Goal: Task Accomplishment & Management: Use online tool/utility

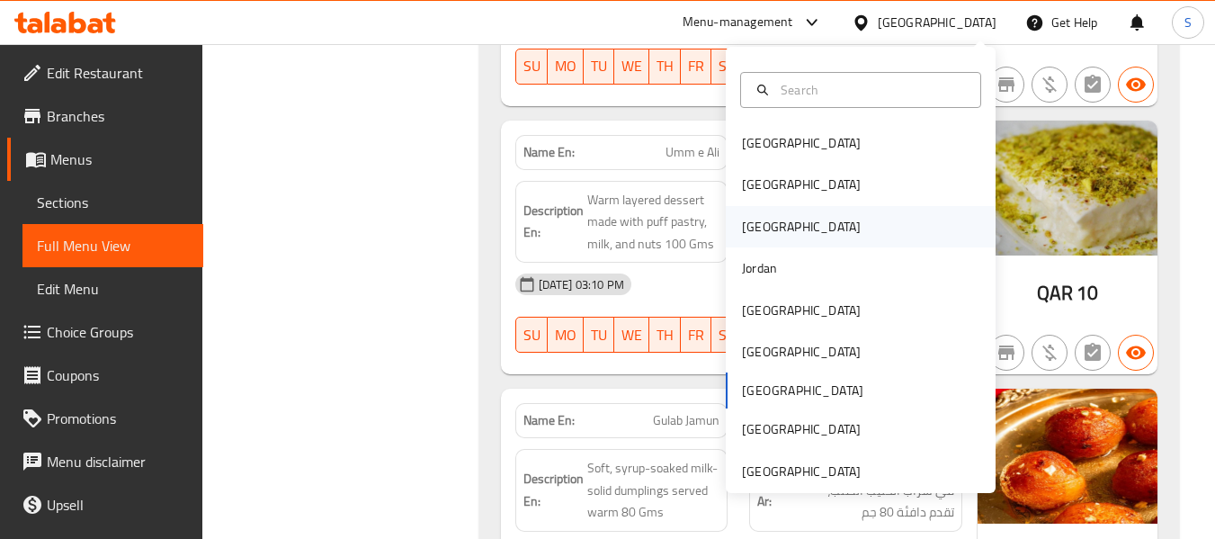
scroll to position [25185, 0]
click at [807, 188] on div "[GEOGRAPHIC_DATA]" at bounding box center [861, 184] width 270 height 41
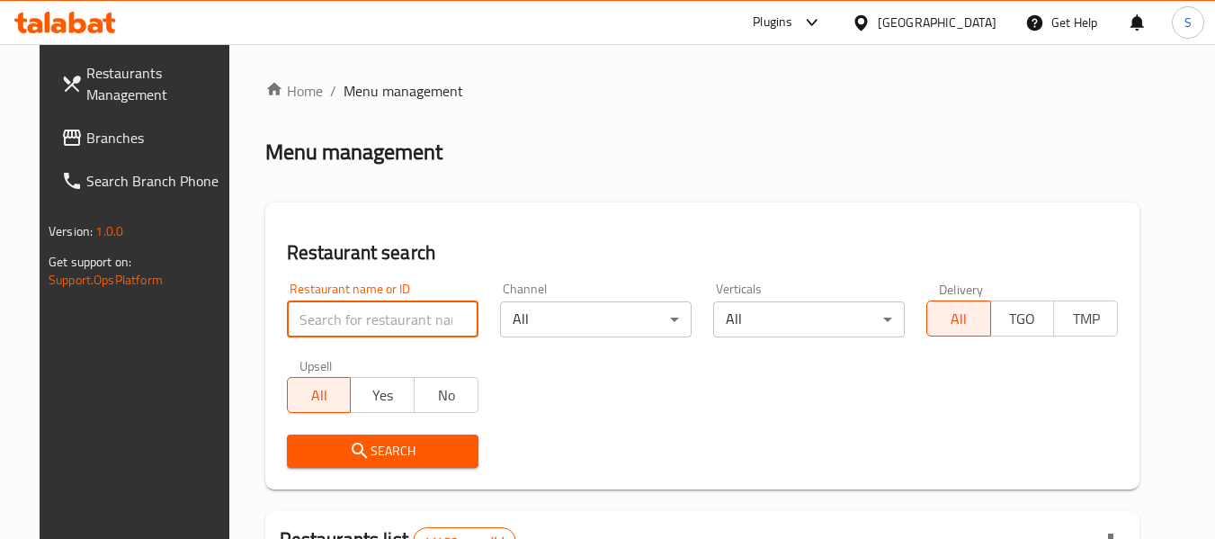
paste input "678558"
type input "678558"
click button "Search" at bounding box center [382, 450] width 191 height 33
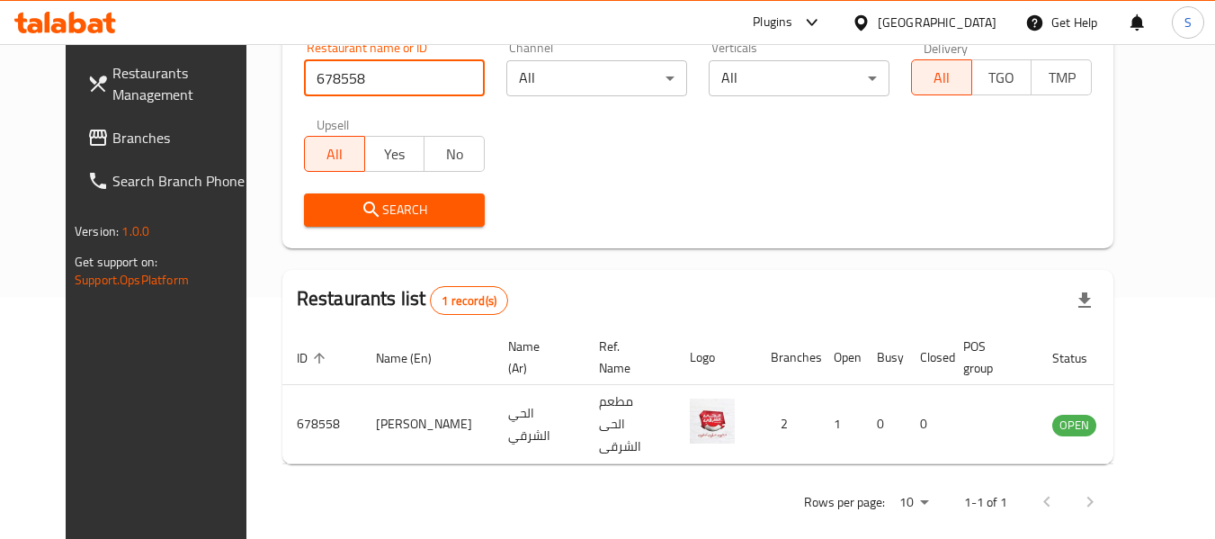
scroll to position [248, 0]
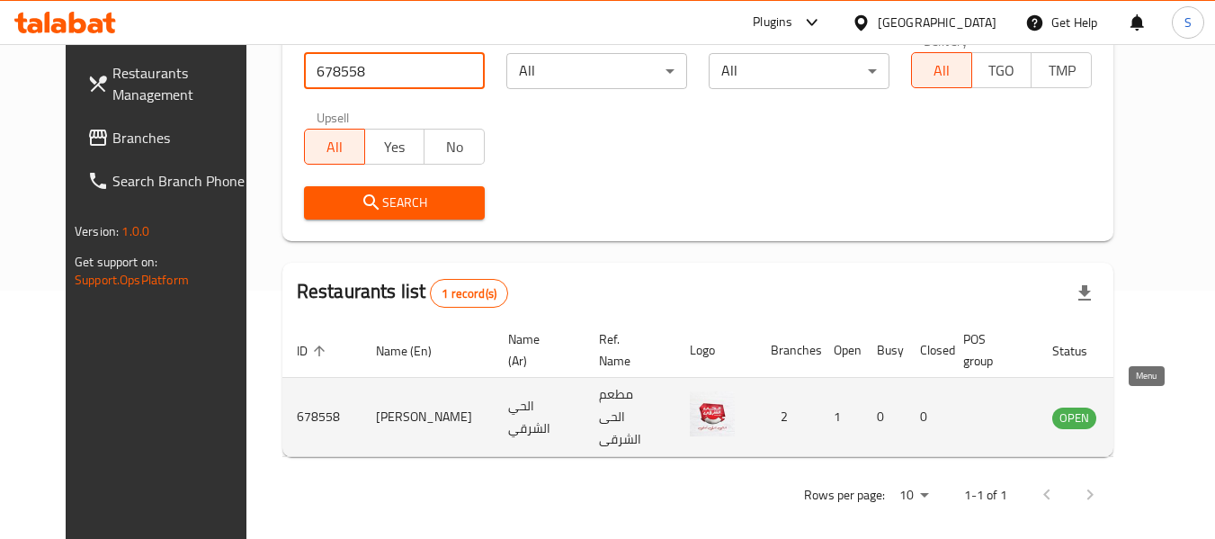
click at [1147, 410] on icon "enhanced table" at bounding box center [1157, 417] width 20 height 15
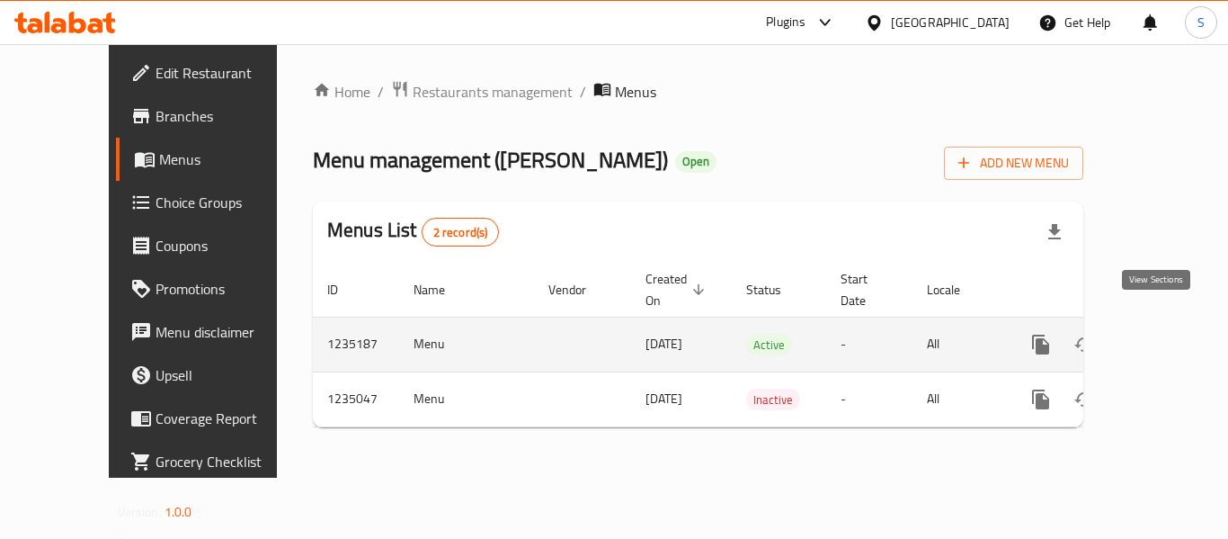
click at [1162, 334] on icon "enhanced table" at bounding box center [1171, 345] width 22 height 22
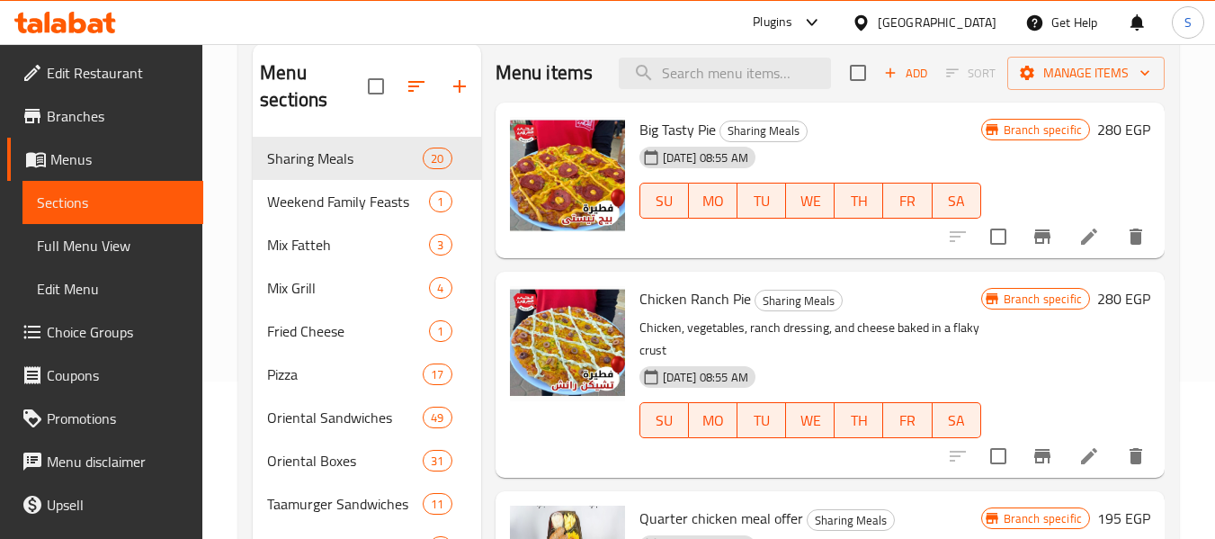
scroll to position [180, 0]
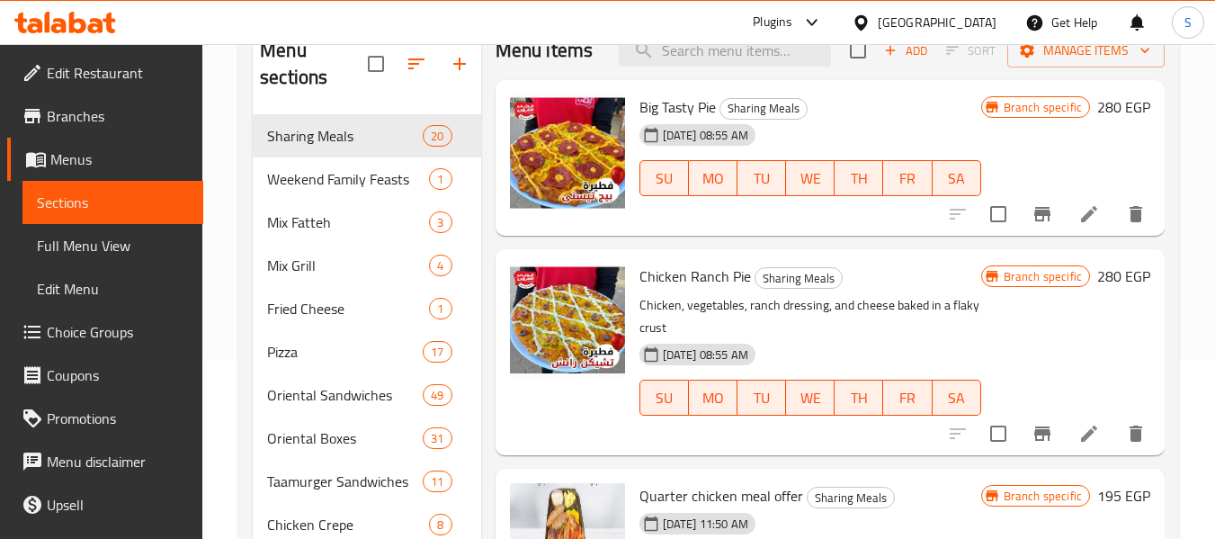
drag, startPoint x: 106, startPoint y: 248, endPoint x: 628, endPoint y: 7, distance: 575.2
click at [106, 248] on span "Full Menu View" at bounding box center [113, 246] width 152 height 22
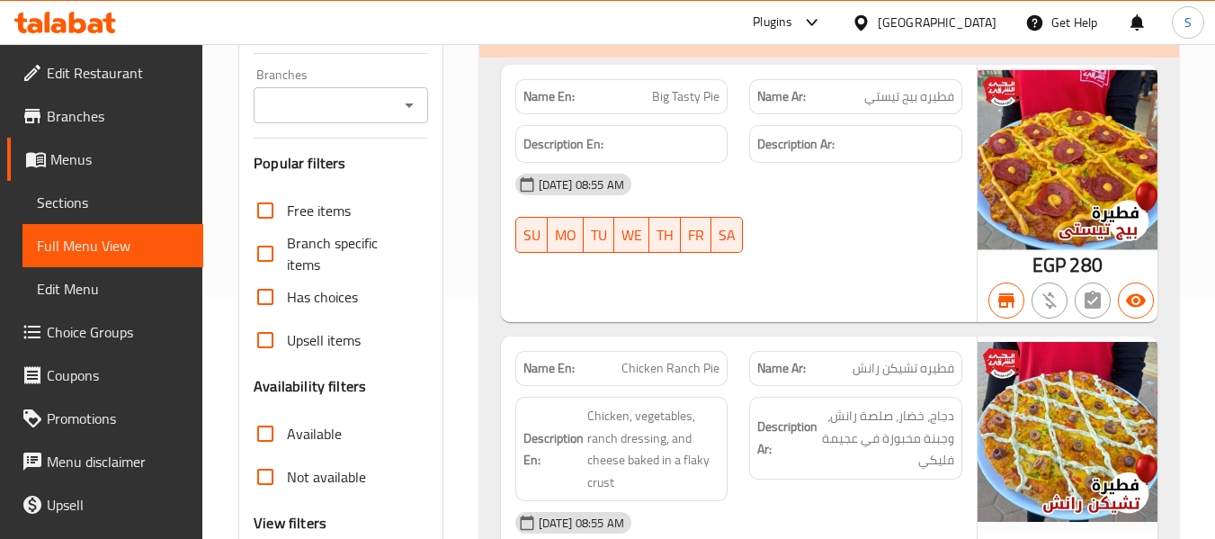
scroll to position [539, 0]
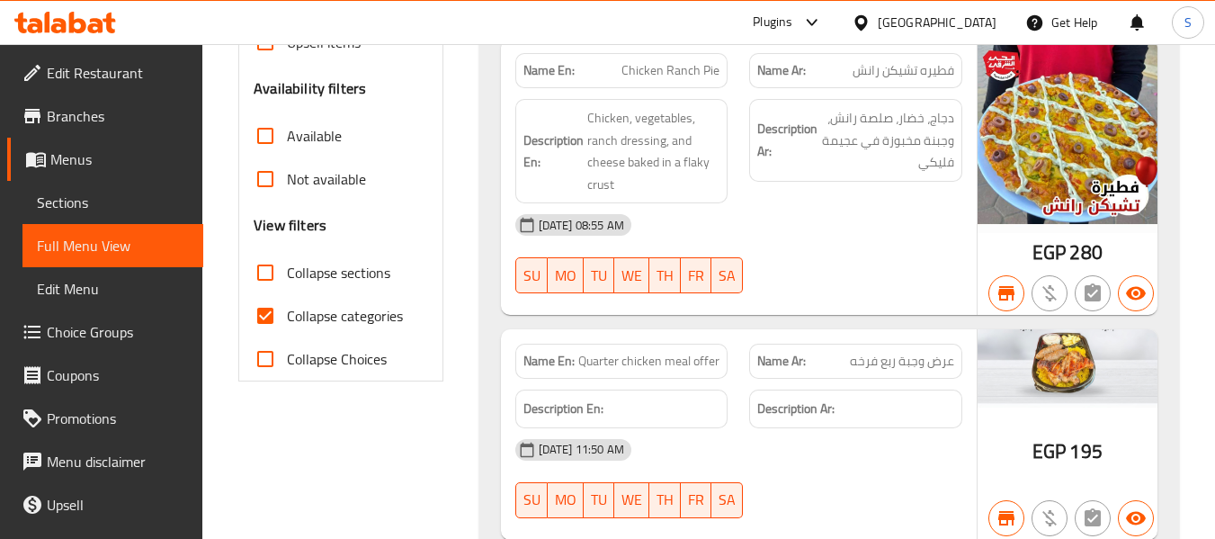
click at [329, 309] on span "Collapse categories" at bounding box center [345, 316] width 116 height 22
click at [287, 309] on input "Collapse categories" at bounding box center [265, 315] width 43 height 43
checkbox input "false"
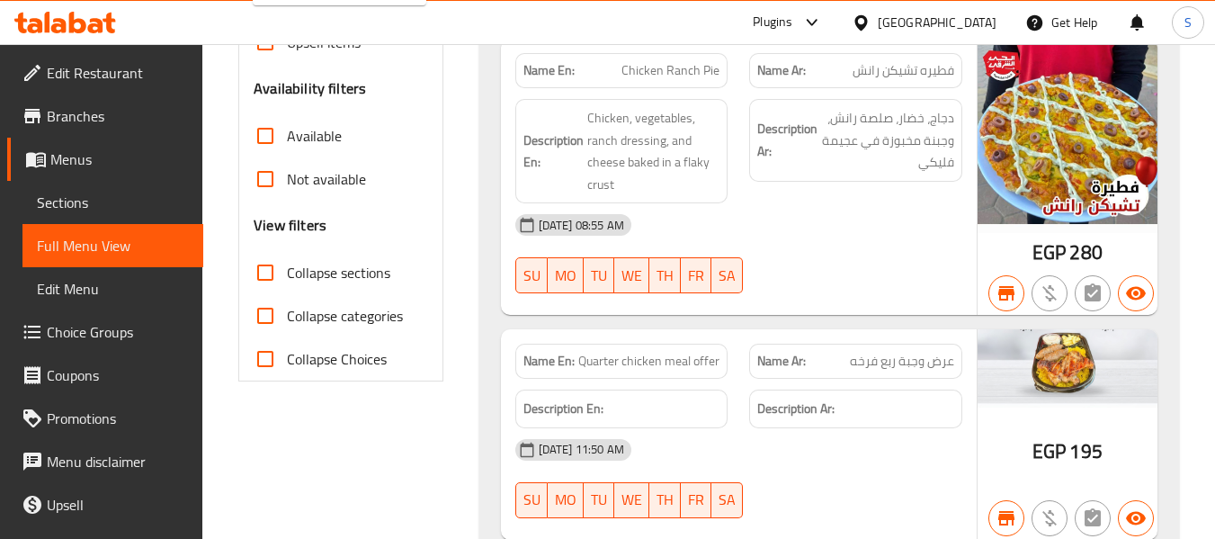
scroll to position [180, 0]
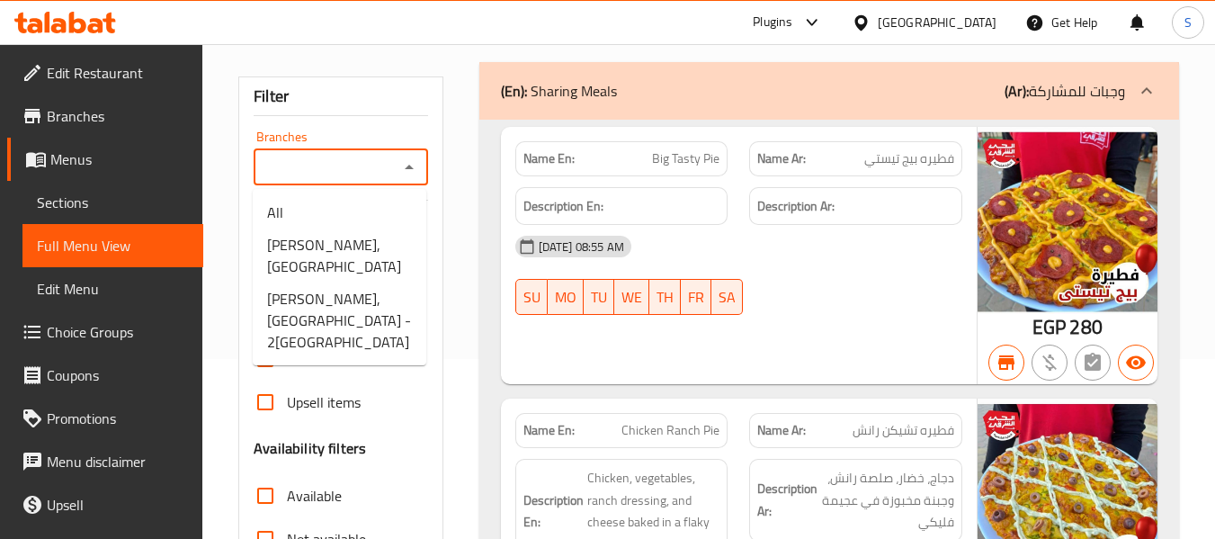
click at [351, 320] on span "[PERSON_NAME], [GEOGRAPHIC_DATA] - 2[GEOGRAPHIC_DATA]" at bounding box center [339, 320] width 145 height 65
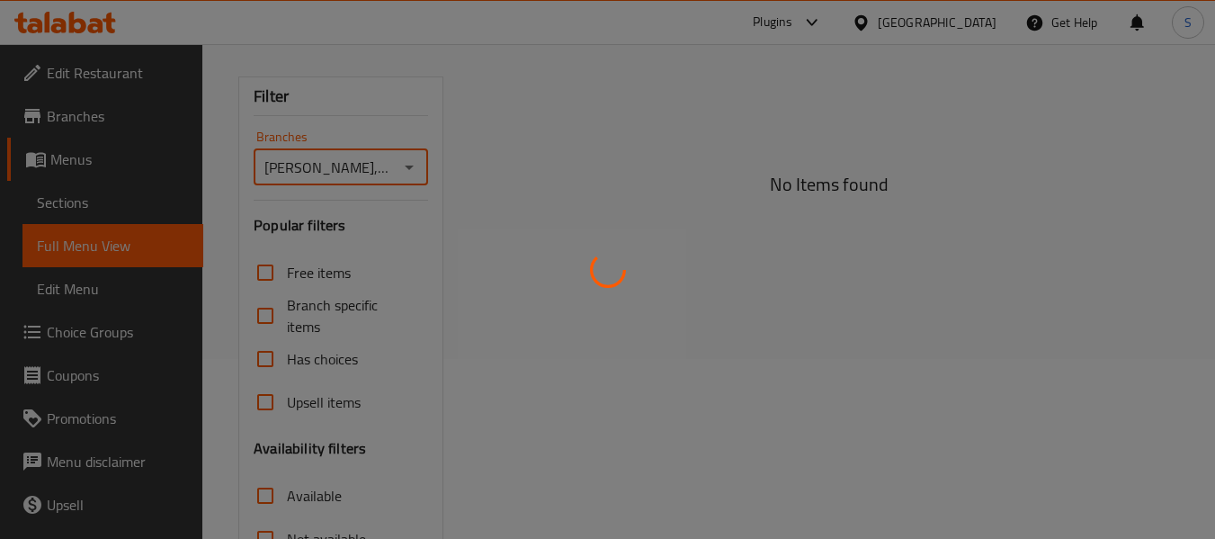
type input "[PERSON_NAME], [GEOGRAPHIC_DATA] - 2[GEOGRAPHIC_DATA]"
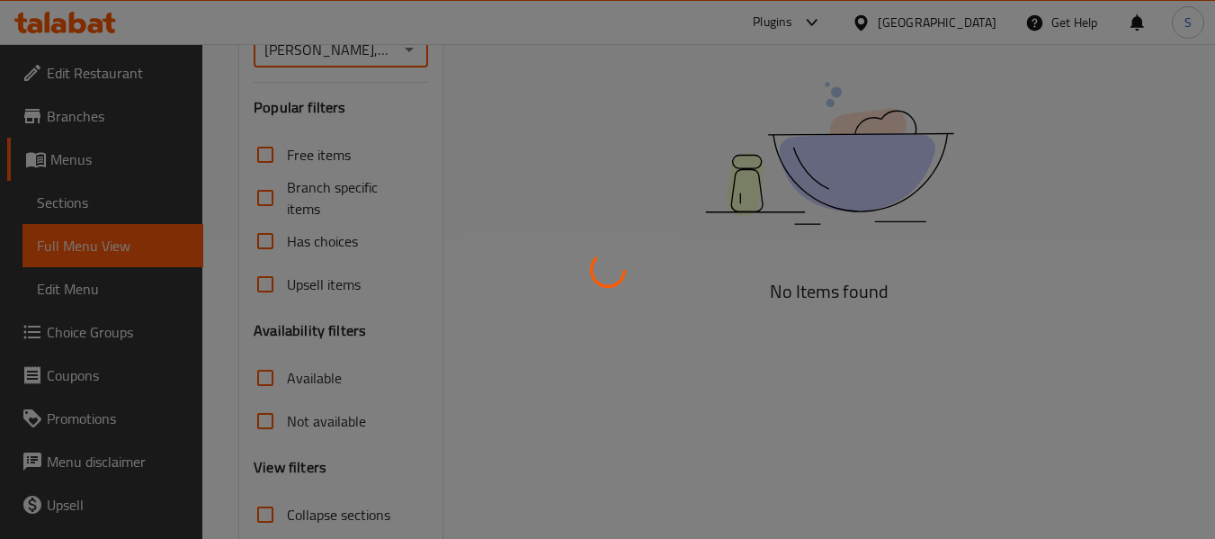
scroll to position [148, 0]
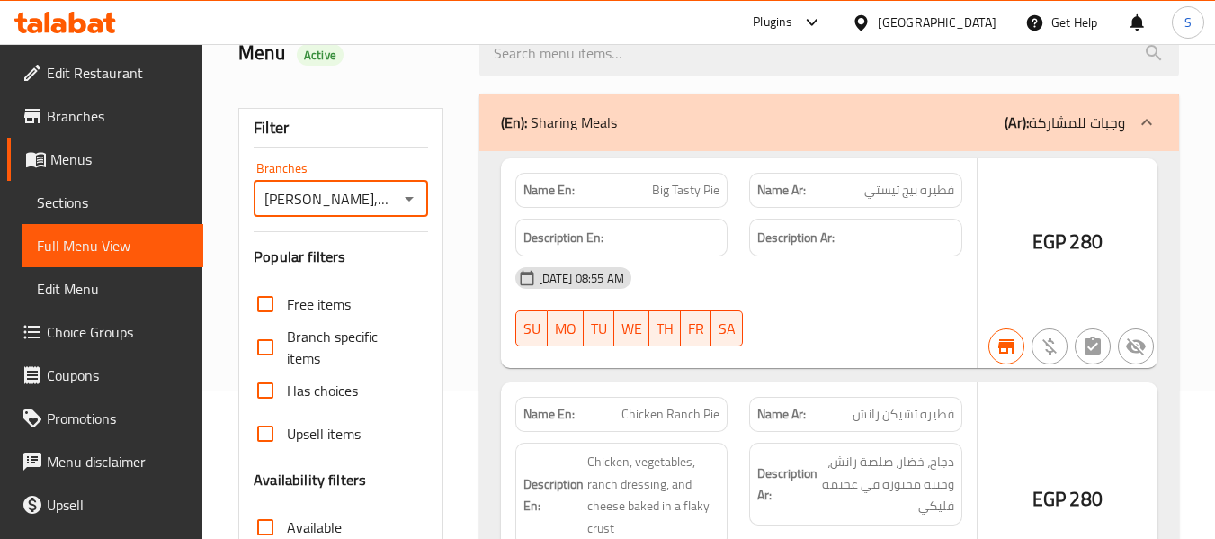
click at [467, 269] on div at bounding box center [607, 269] width 1215 height 539
click at [459, 290] on div at bounding box center [607, 269] width 1215 height 539
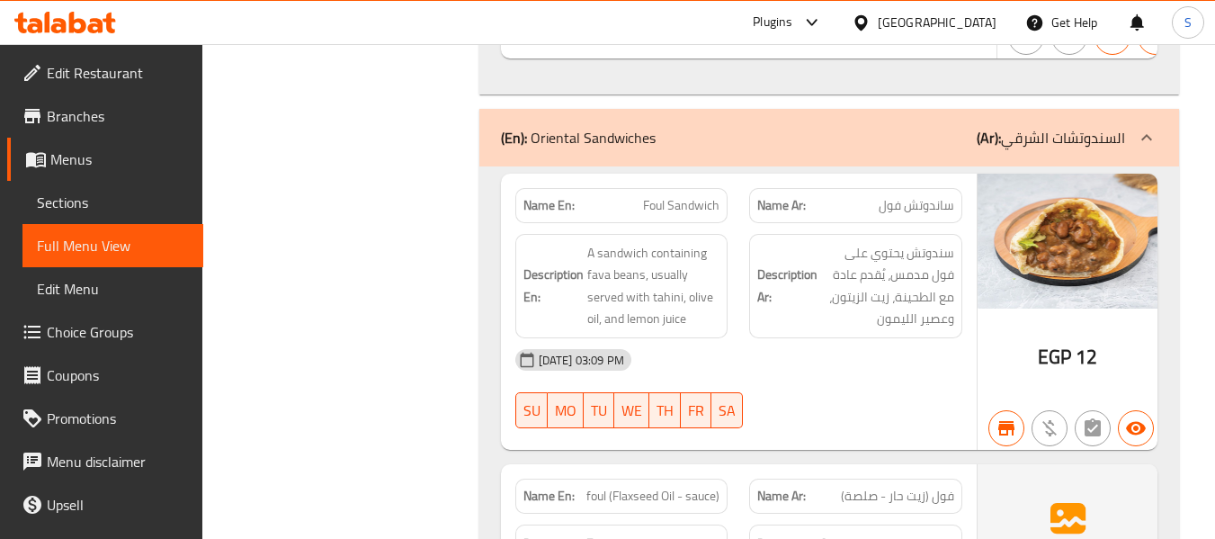
scroll to position [37015, 0]
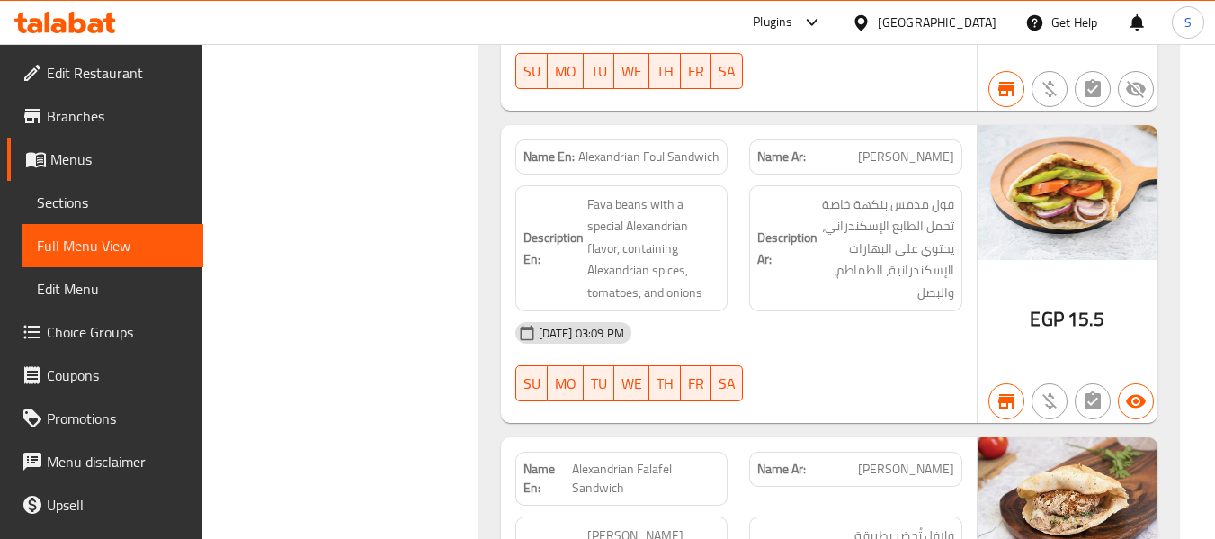
click at [617, 166] on span "Alexandrian Foul Sandwich" at bounding box center [648, 156] width 141 height 19
copy span "Alexandrian"
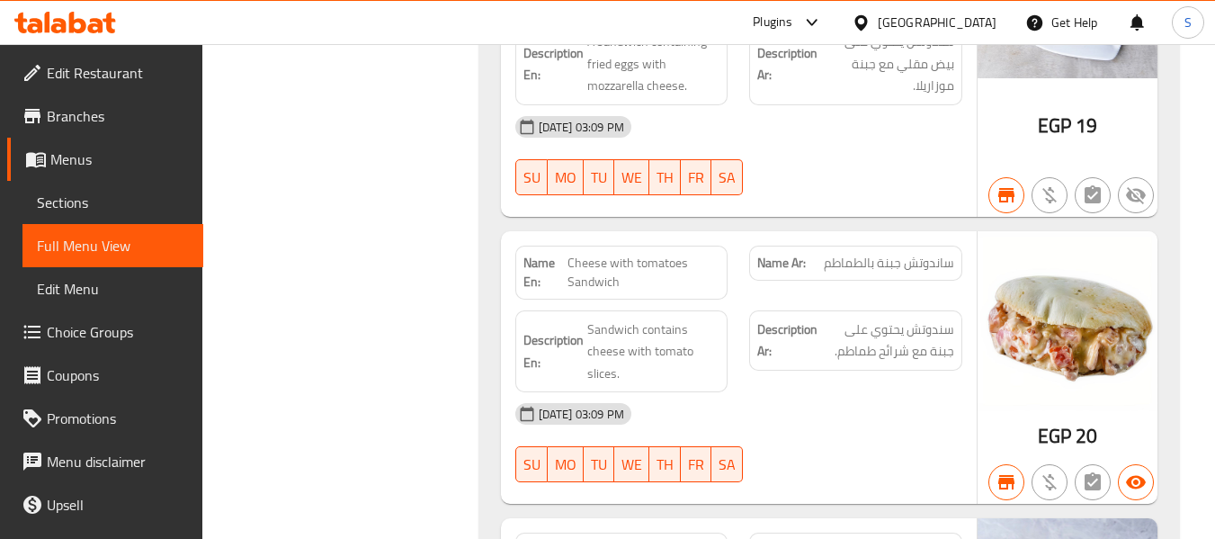
scroll to position [45407, 0]
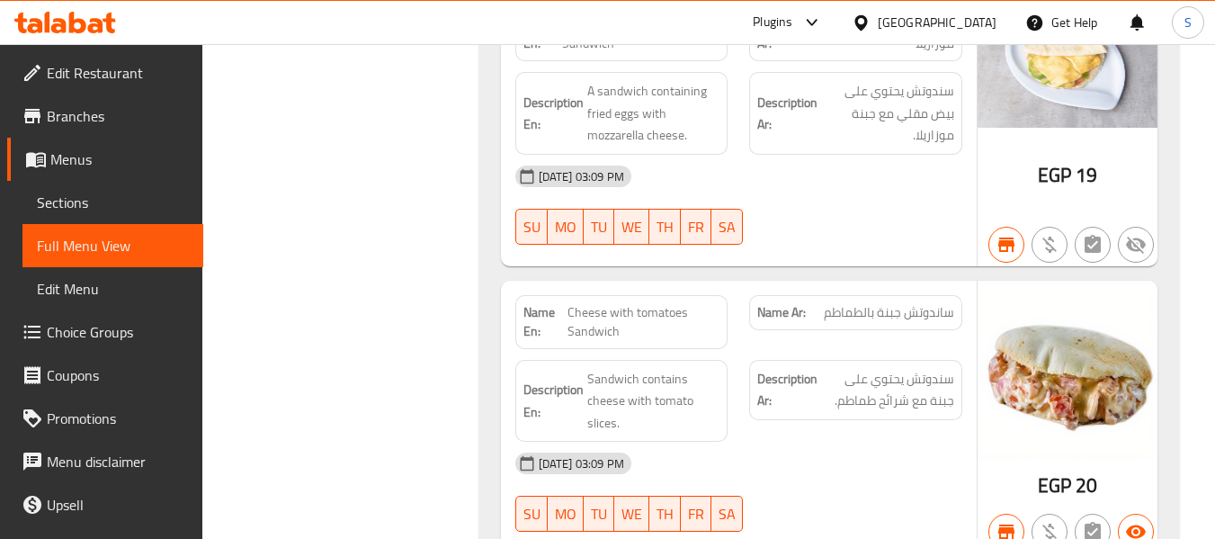
drag, startPoint x: 904, startPoint y: 76, endPoint x: 836, endPoint y: 78, distance: 67.5
click at [836, 53] on span "ساندوتش بيض بالجبنة موزاريلا" at bounding box center [879, 34] width 150 height 38
copy span "بيض بالجبنة"
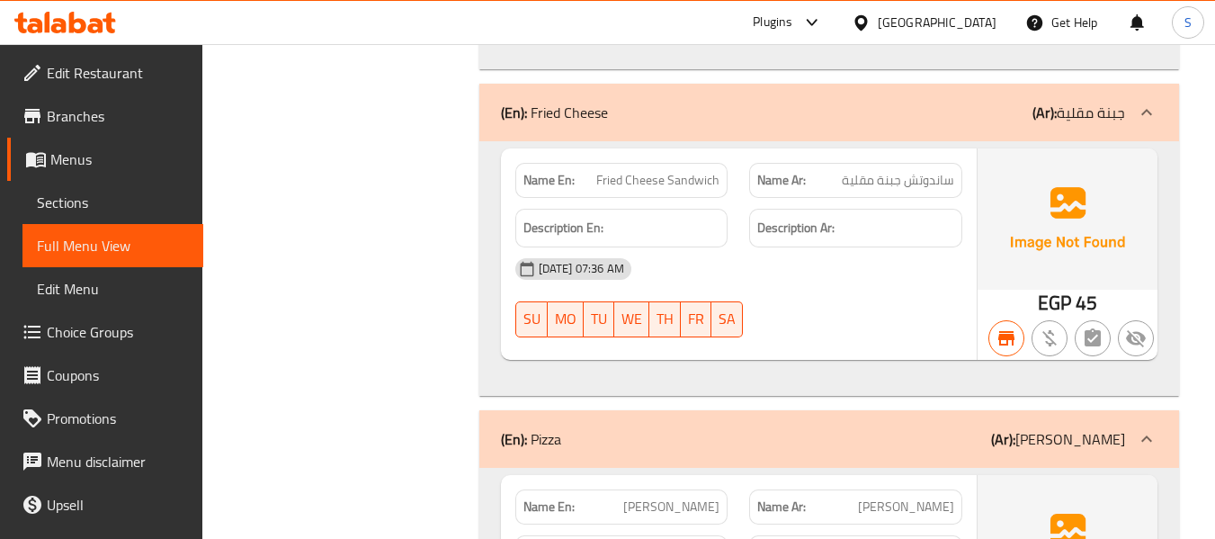
scroll to position [7881, 0]
click at [643, 170] on span "Fried Cheese Sandwich" at bounding box center [657, 179] width 123 height 19
copy span "Fried Cheese Sandwich"
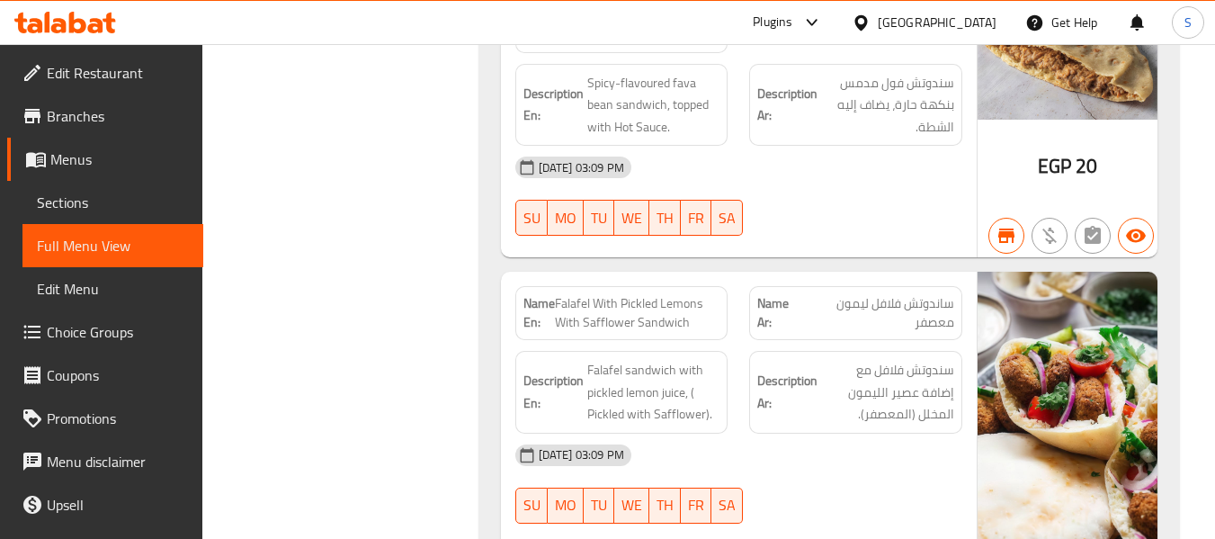
scroll to position [38988, 0]
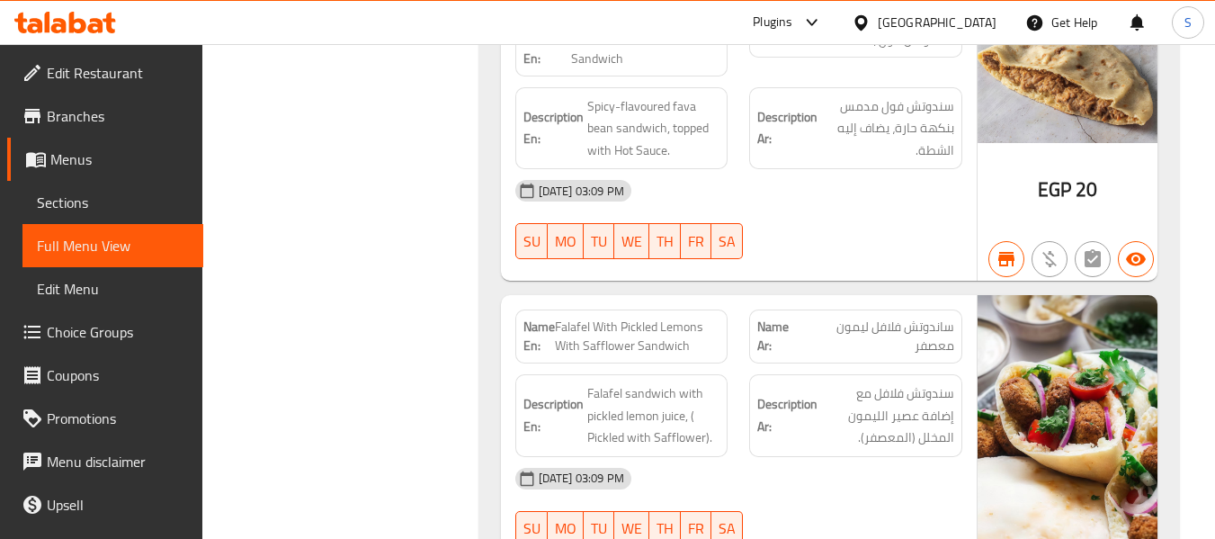
click at [592, 68] on span "Foul With Hot Sauce Sandwich" at bounding box center [645, 50] width 149 height 38
copy span "Foul With Hot Sauce Sandwich"
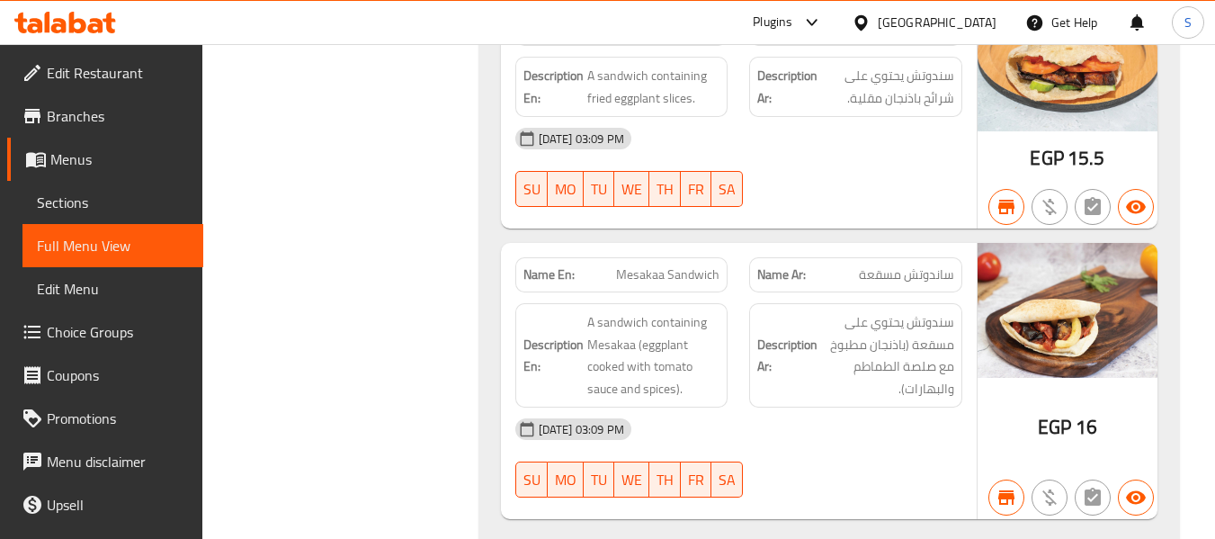
scroll to position [46540, 0]
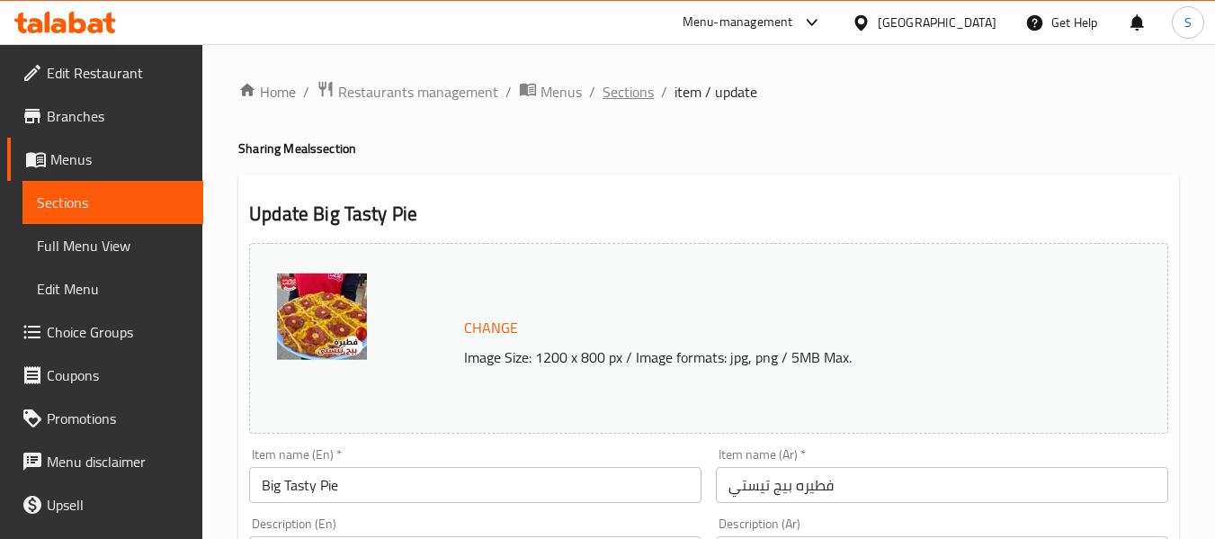
click at [620, 94] on span "Sections" at bounding box center [627, 92] width 51 height 22
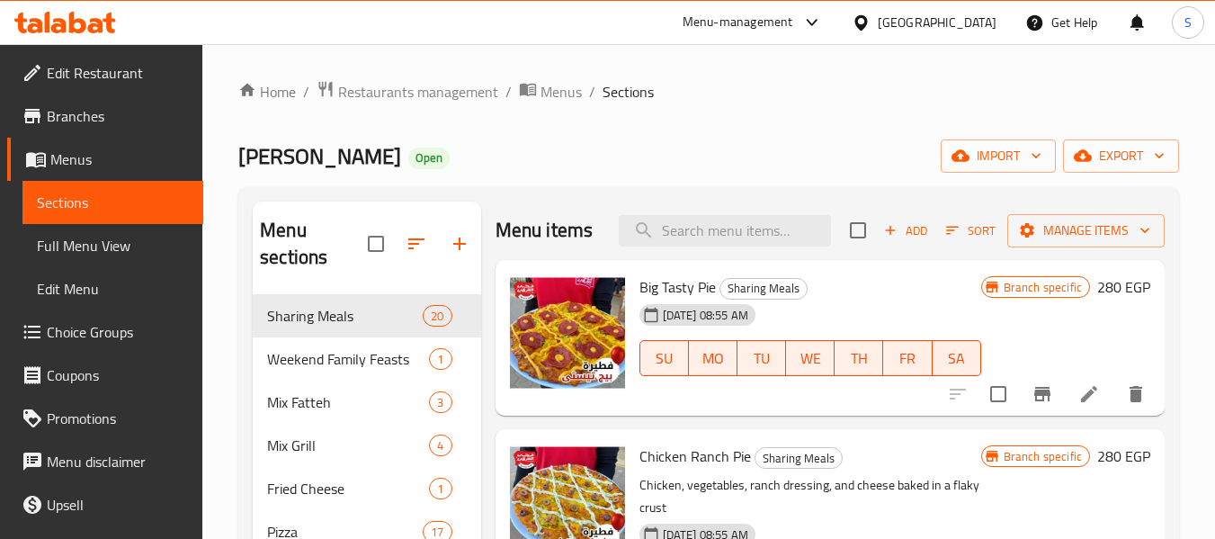
drag, startPoint x: 101, startPoint y: 125, endPoint x: 127, endPoint y: 125, distance: 26.1
click at [101, 125] on span "Branches" at bounding box center [118, 116] width 142 height 22
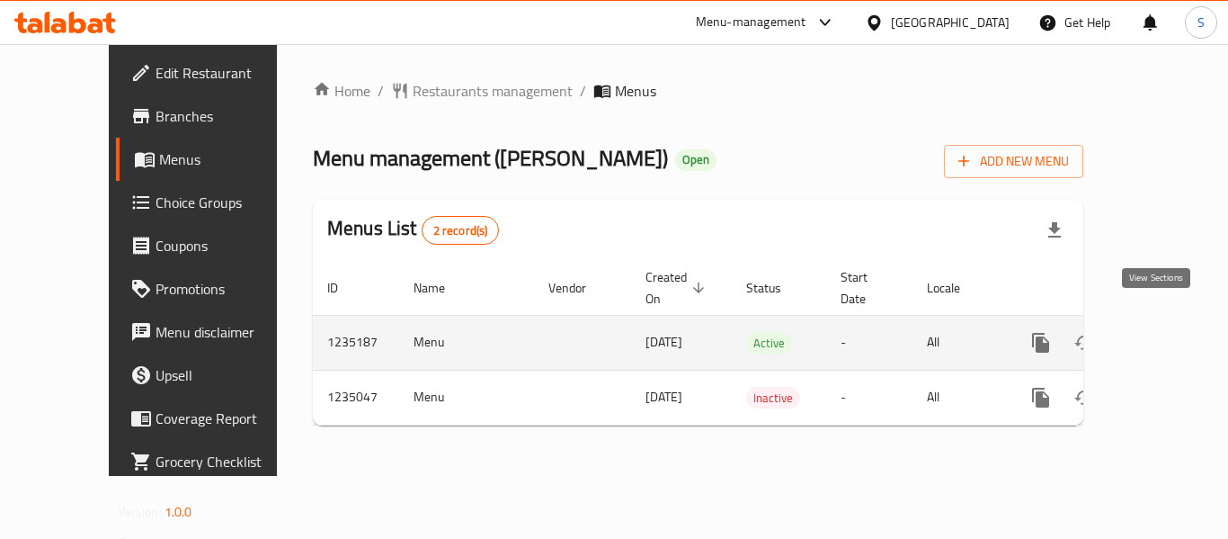
click at [1162, 332] on icon "enhanced table" at bounding box center [1171, 343] width 22 height 22
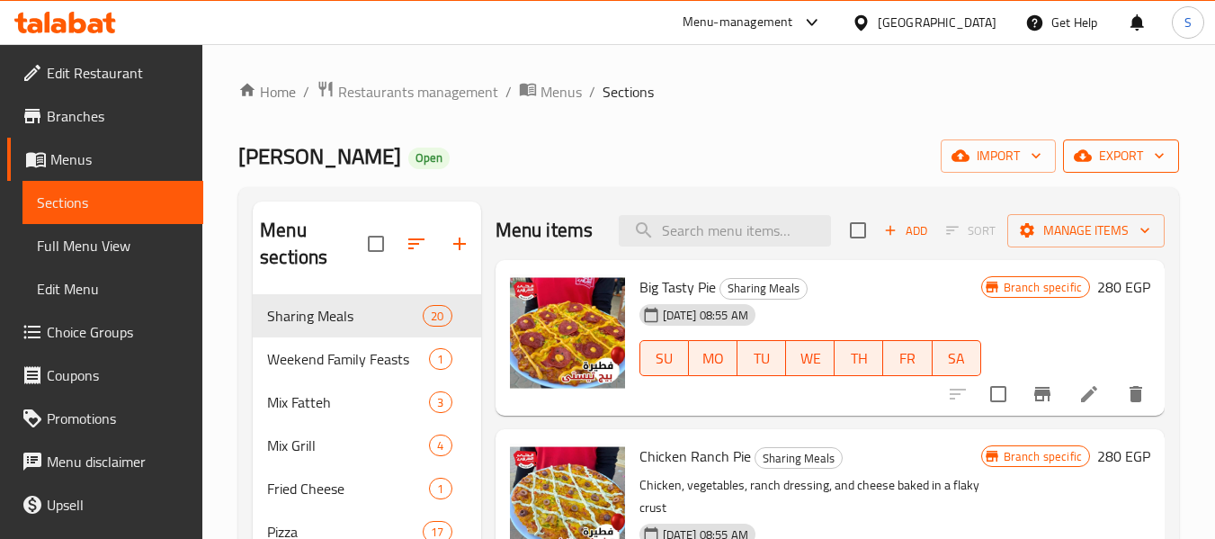
click at [1157, 159] on icon "button" at bounding box center [1159, 156] width 18 height 18
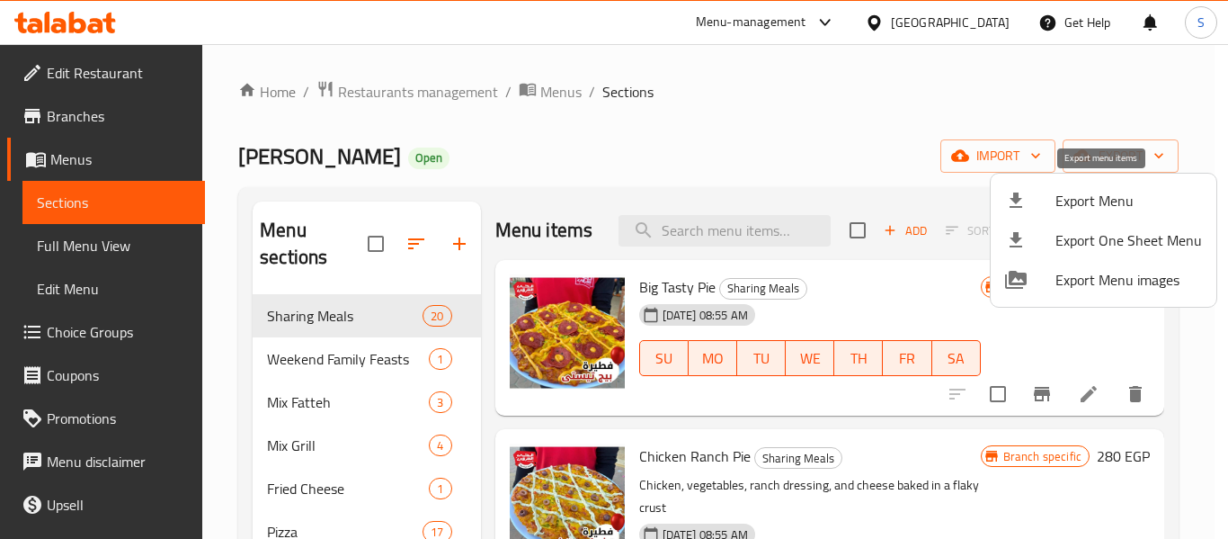
click at [1110, 198] on span "Export Menu" at bounding box center [1128, 201] width 147 height 22
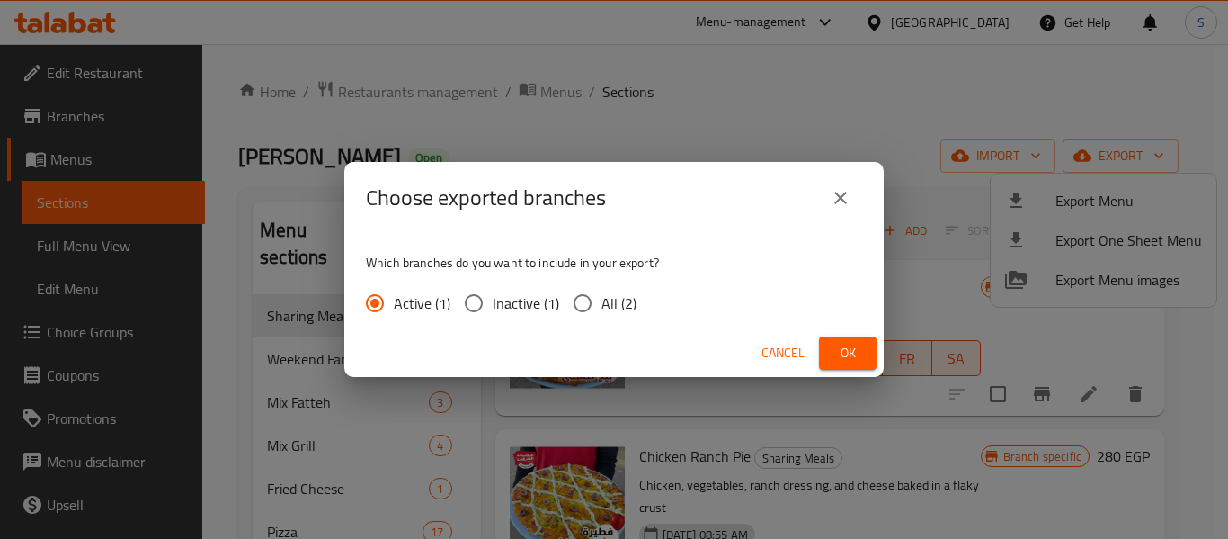
click at [619, 298] on span "All (2)" at bounding box center [618, 303] width 35 height 22
click at [601, 298] on input "All (2)" at bounding box center [583, 303] width 38 height 38
radio input "true"
drag, startPoint x: 846, startPoint y: 347, endPoint x: 833, endPoint y: 342, distance: 13.7
click at [848, 347] on span "Ok" at bounding box center [847, 353] width 29 height 22
